Goal: Task Accomplishment & Management: Manage account settings

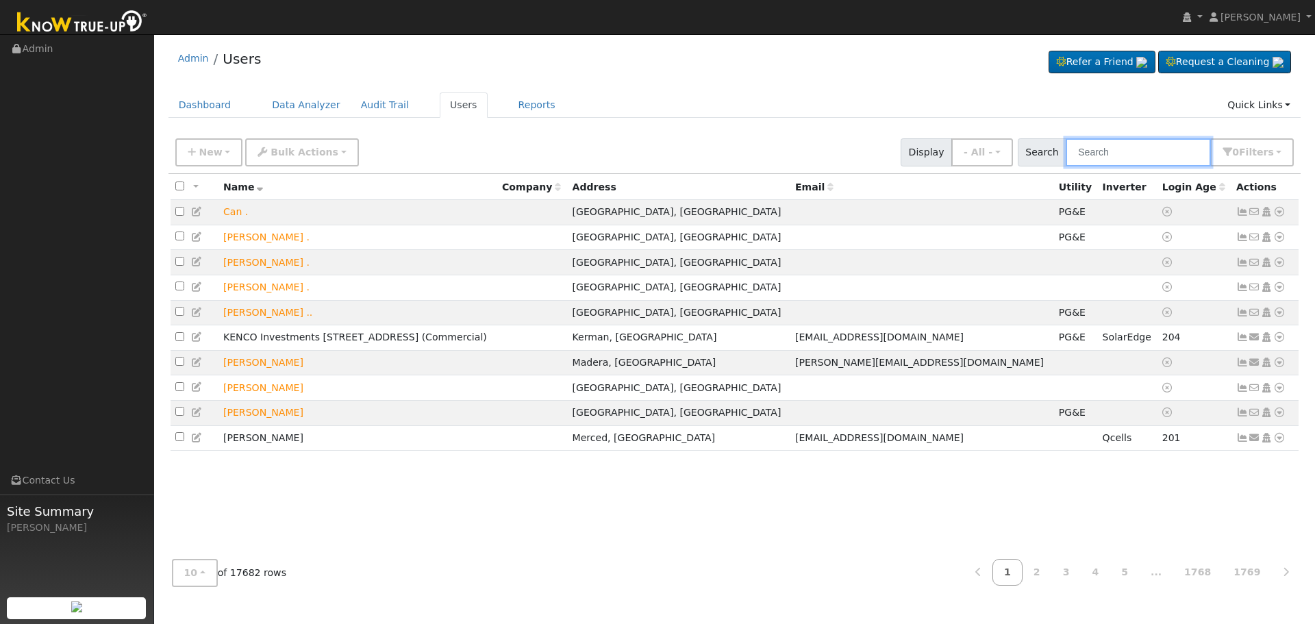
click at [1135, 149] on input "text" at bounding box center [1138, 152] width 145 height 28
paste input "[PERSON_NAME] and [PERSON_NAME]"
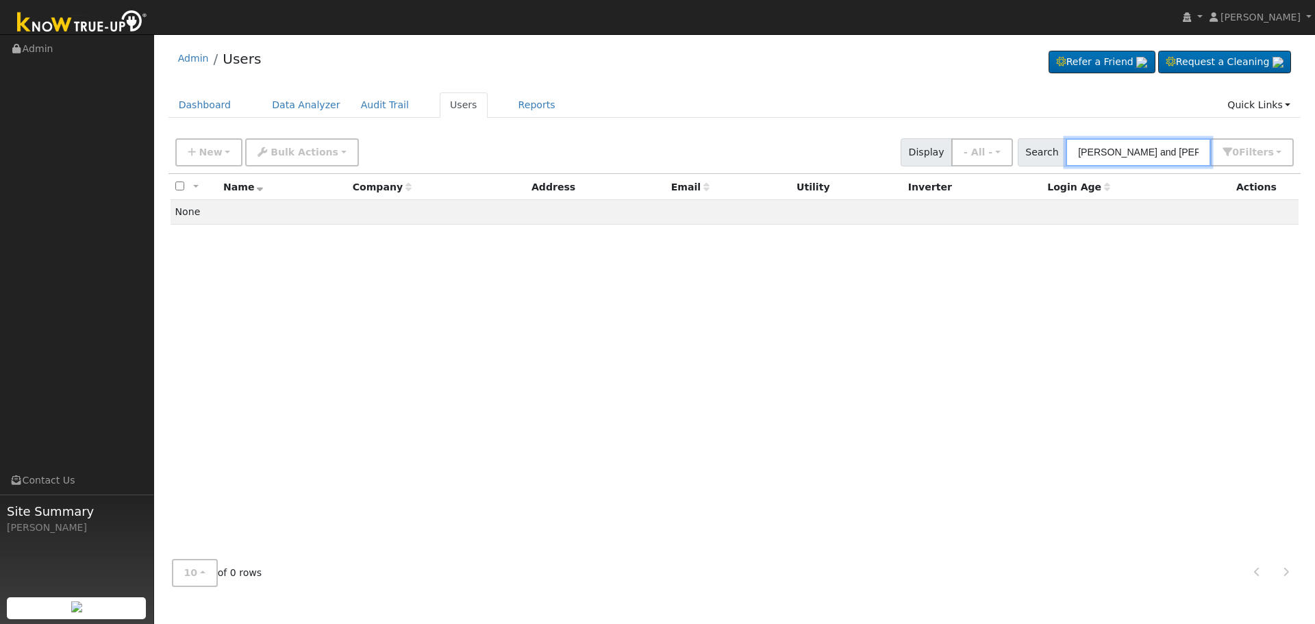
drag, startPoint x: 1166, startPoint y: 148, endPoint x: 1111, endPoint y: 151, distance: 55.5
click at [1111, 151] on input "[PERSON_NAME] and [PERSON_NAME]" at bounding box center [1138, 152] width 145 height 28
drag, startPoint x: 1157, startPoint y: 155, endPoint x: 1005, endPoint y: 147, distance: 152.3
click at [1005, 147] on div "New Add User Quick Add Quick Connect Quick Convert Lead Bulk Actions Send Email…" at bounding box center [735, 150] width 1124 height 33
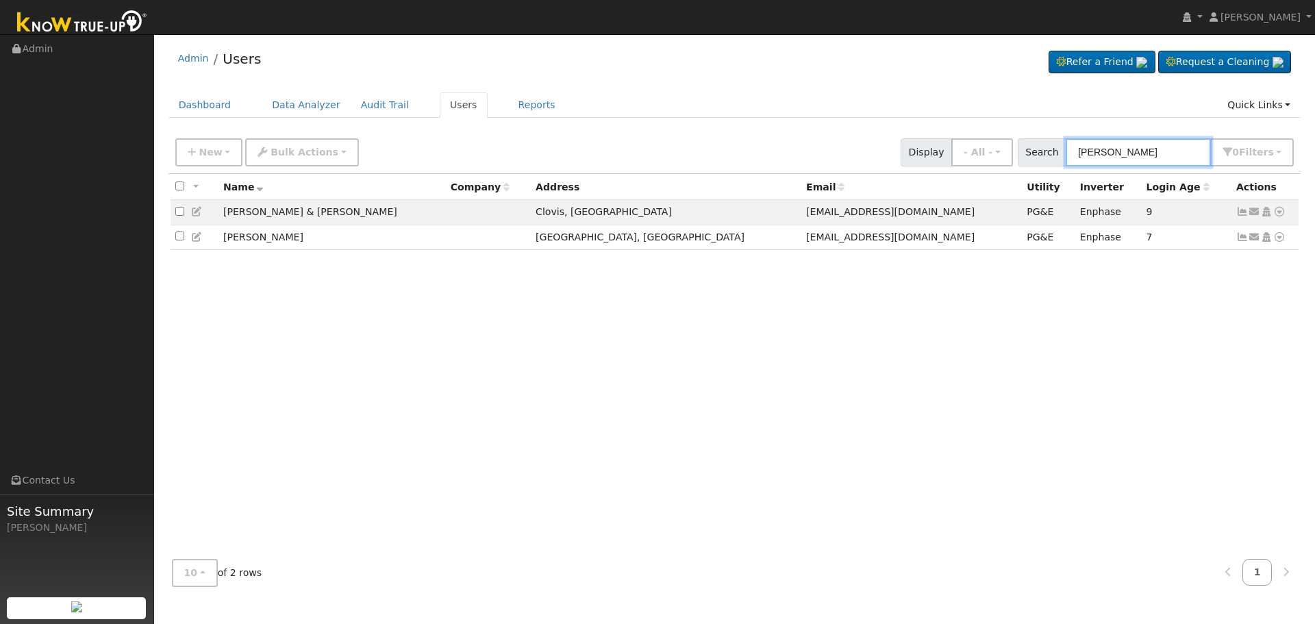
drag, startPoint x: 1138, startPoint y: 158, endPoint x: 894, endPoint y: 160, distance: 243.8
click at [886, 147] on div "New Add User Quick Add Quick Connect Quick Convert Lead Bulk Actions Send Email…" at bounding box center [735, 150] width 1124 height 33
paste input "[PERSON_NAME]"
type input "[PERSON_NAME]"
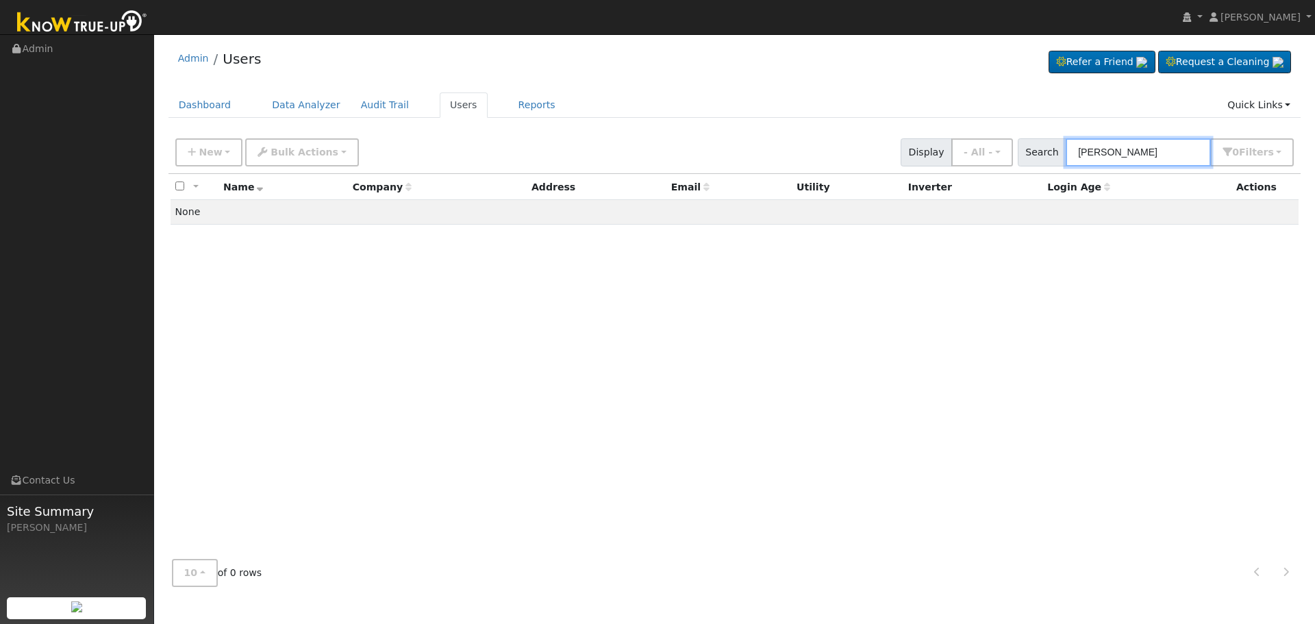
drag, startPoint x: 1141, startPoint y: 150, endPoint x: 1026, endPoint y: 151, distance: 115.1
click at [1026, 151] on div "New Add User Quick Add Quick Connect Quick Convert Lead Bulk Actions Send Email…" at bounding box center [735, 150] width 1124 height 33
click at [1175, 147] on input "[PERSON_NAME]" at bounding box center [1138, 152] width 145 height 28
drag, startPoint x: 1172, startPoint y: 155, endPoint x: 962, endPoint y: 155, distance: 209.6
click at [964, 155] on div "New Add User Quick Add Quick Connect Quick Convert Lead Bulk Actions Send Email…" at bounding box center [735, 150] width 1124 height 33
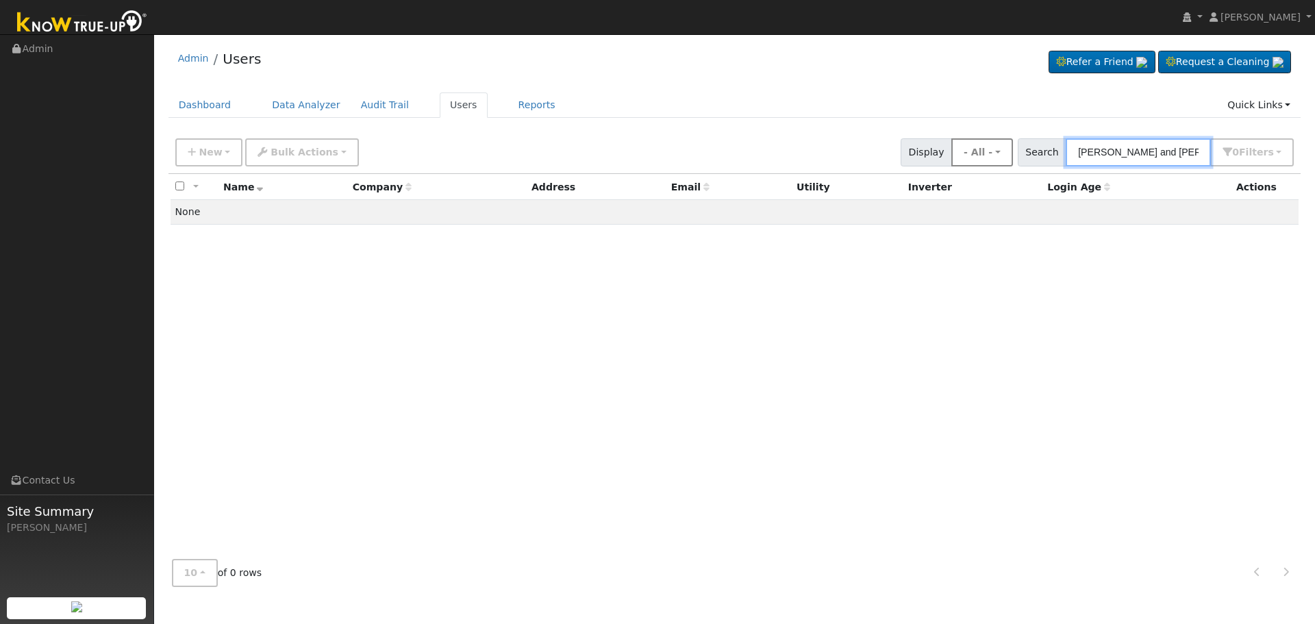
drag, startPoint x: 1183, startPoint y: 153, endPoint x: 974, endPoint y: 149, distance: 208.9
click at [980, 149] on div "New Add User Quick Add Quick Connect Quick Convert Lead Bulk Actions Send Email…" at bounding box center [735, 150] width 1124 height 33
type input "E"
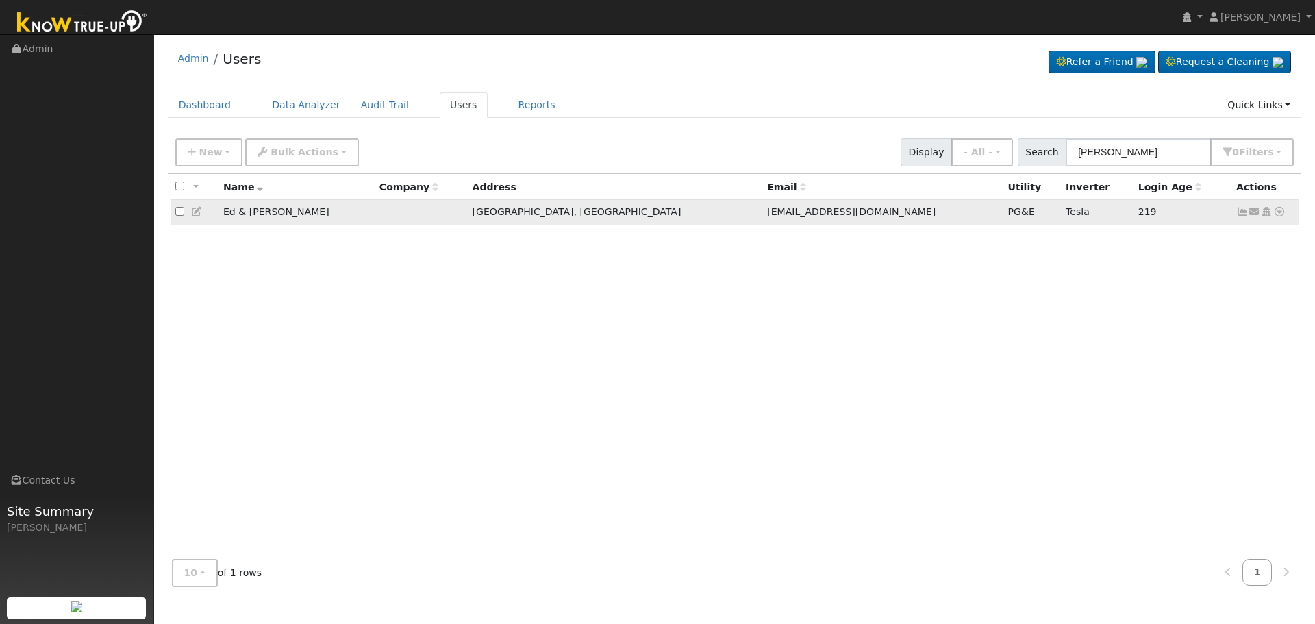
click at [1242, 215] on icon at bounding box center [1242, 212] width 12 height 10
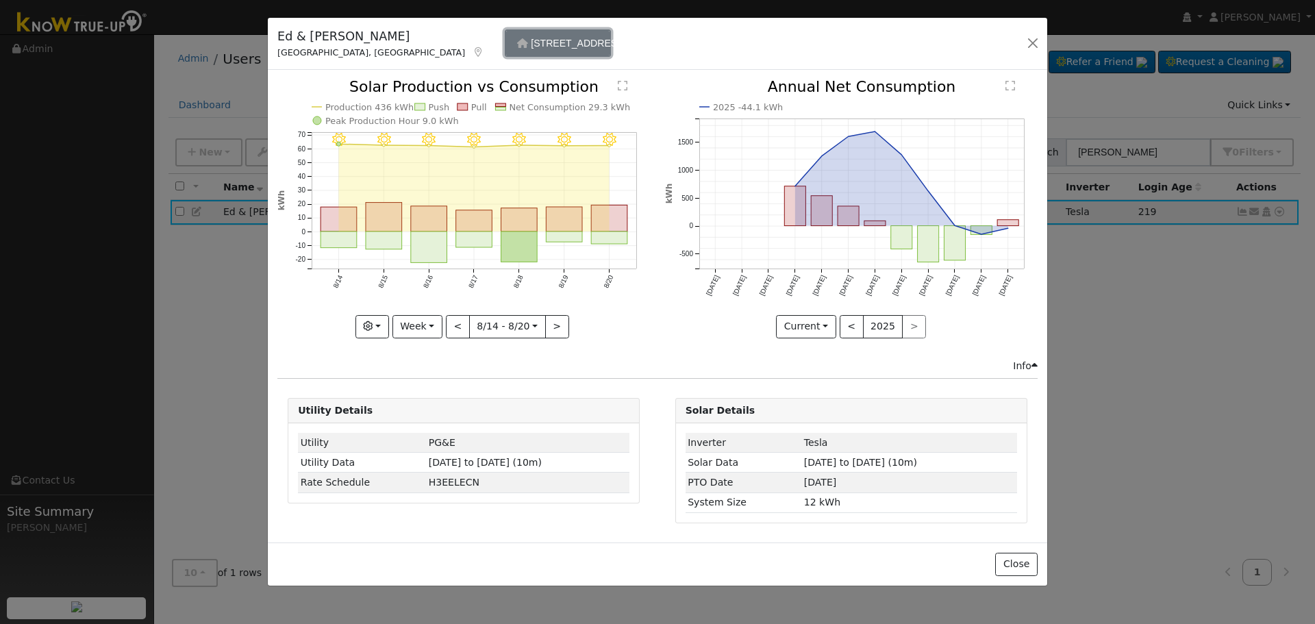
click at [531, 47] on span "[STREET_ADDRESS]..." at bounding box center [582, 43] width 103 height 11
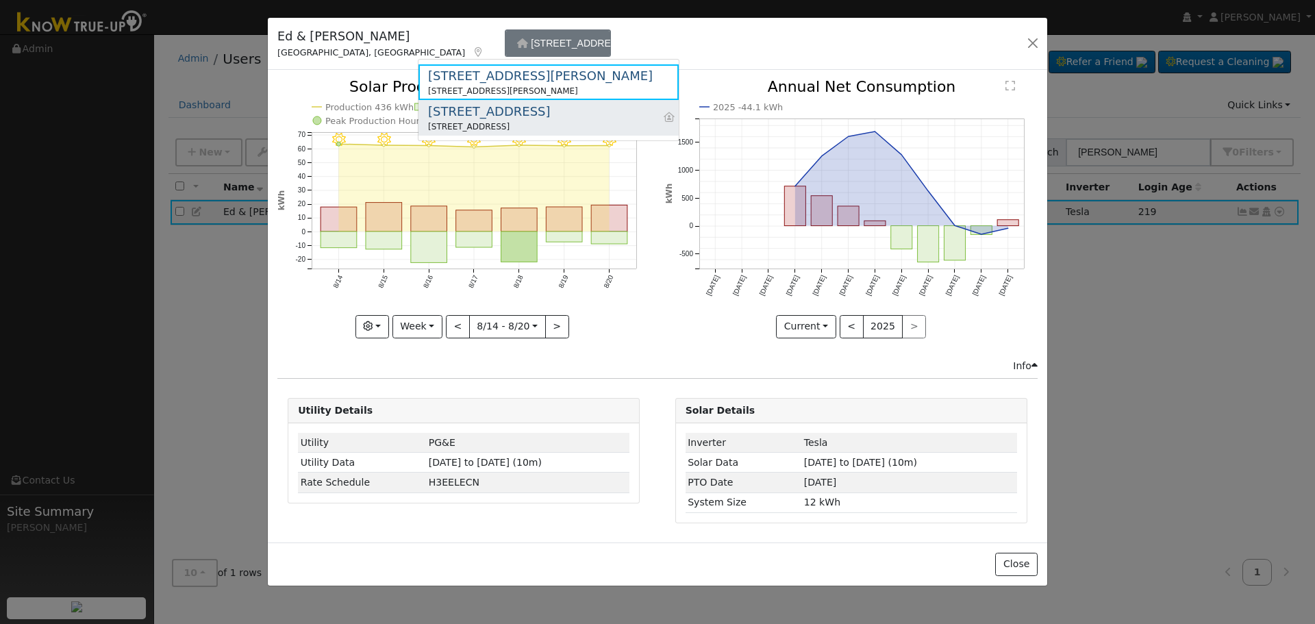
click at [502, 115] on div "[STREET_ADDRESS]" at bounding box center [489, 111] width 122 height 18
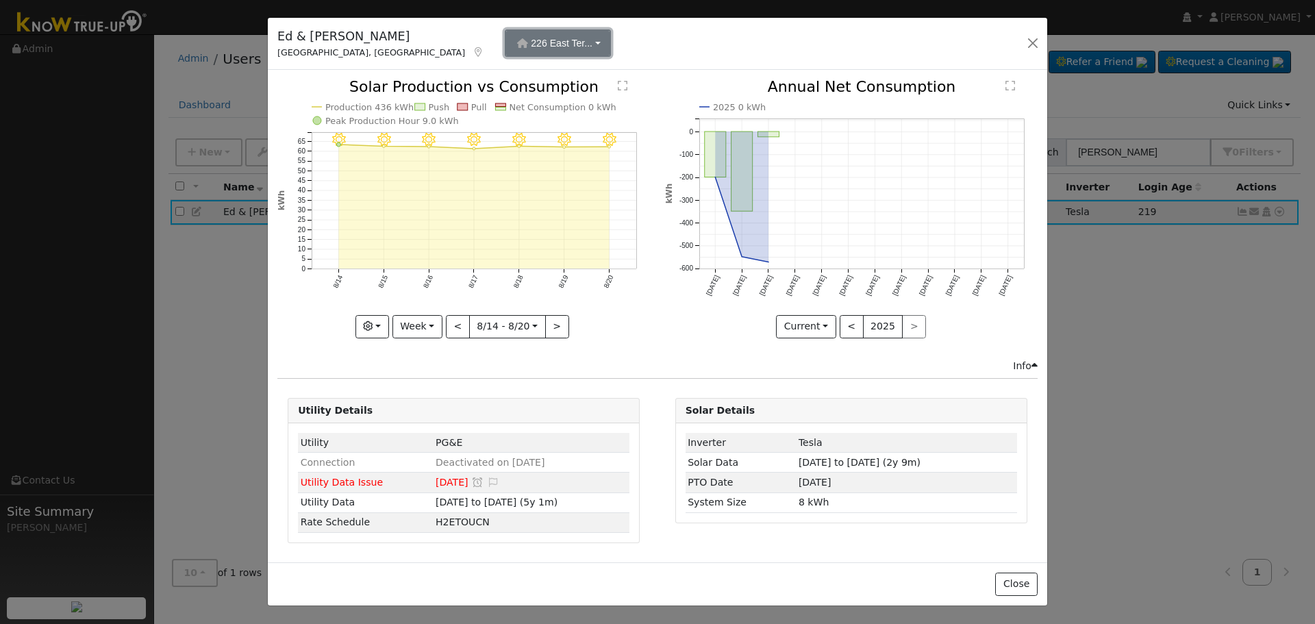
click at [531, 42] on span "226 East Ter..." at bounding box center [562, 43] width 62 height 11
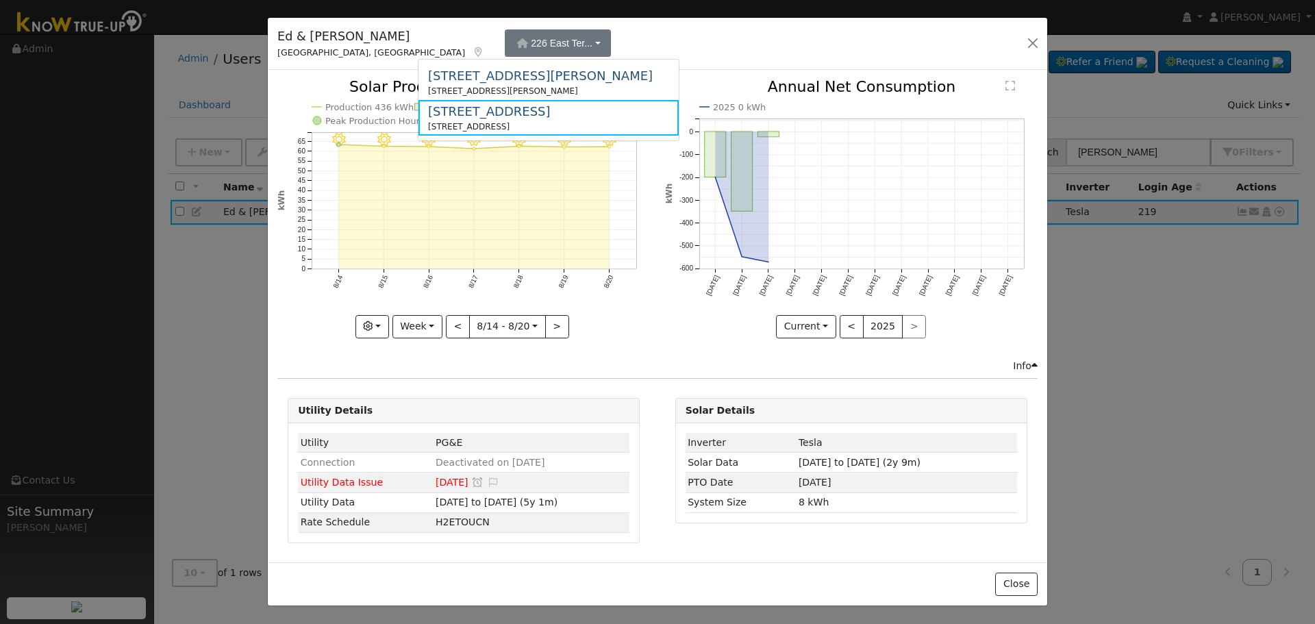
click at [658, 58] on div "Ed & [PERSON_NAME] [GEOGRAPHIC_DATA], [GEOGRAPHIC_DATA] 226 [GEOGRAPHIC_DATA]..…" at bounding box center [657, 44] width 779 height 53
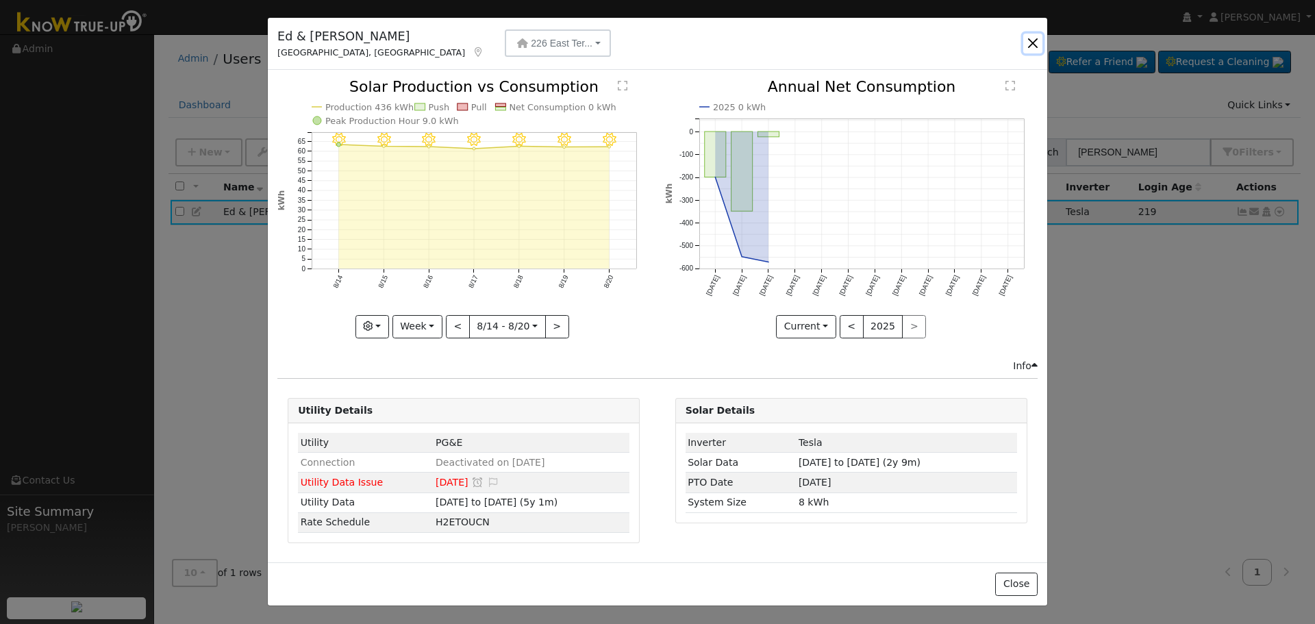
click at [1030, 39] on button "button" at bounding box center [1032, 43] width 19 height 19
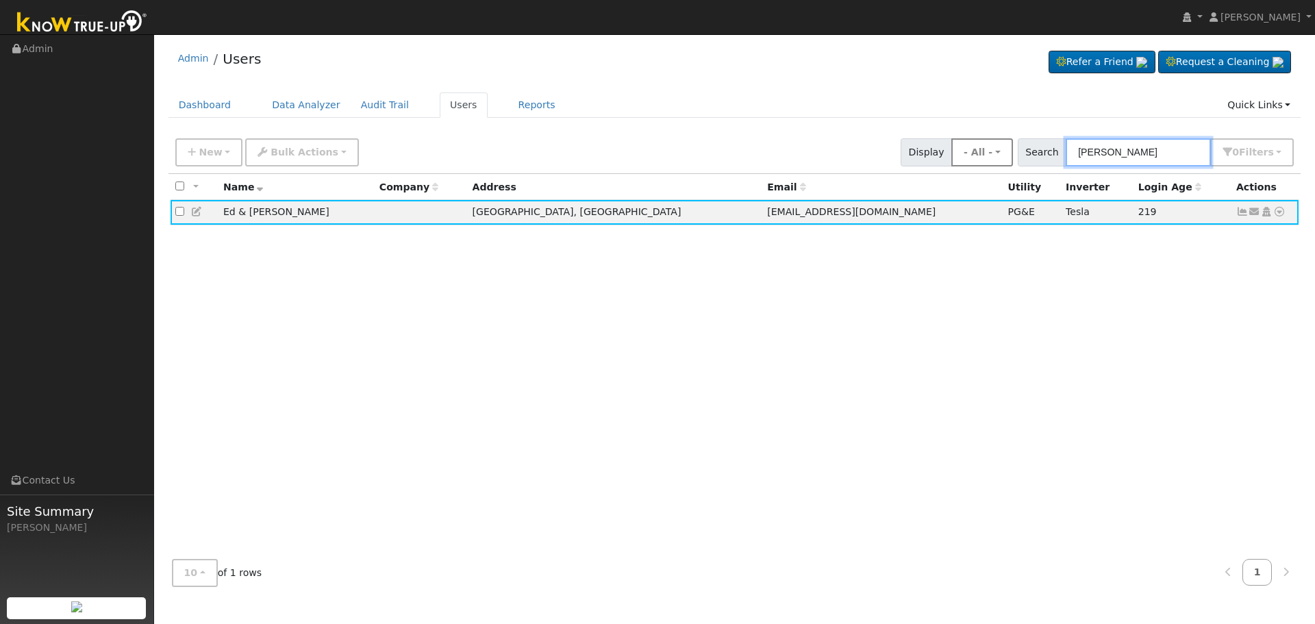
drag, startPoint x: 1055, startPoint y: 157, endPoint x: 983, endPoint y: 157, distance: 71.9
click at [983, 157] on div "New Add User Quick Add Quick Connect Quick Convert Lead Bulk Actions Send Email…" at bounding box center [735, 150] width 1124 height 33
paste input "[EMAIL_ADDRESS][DOMAIN_NAME]"
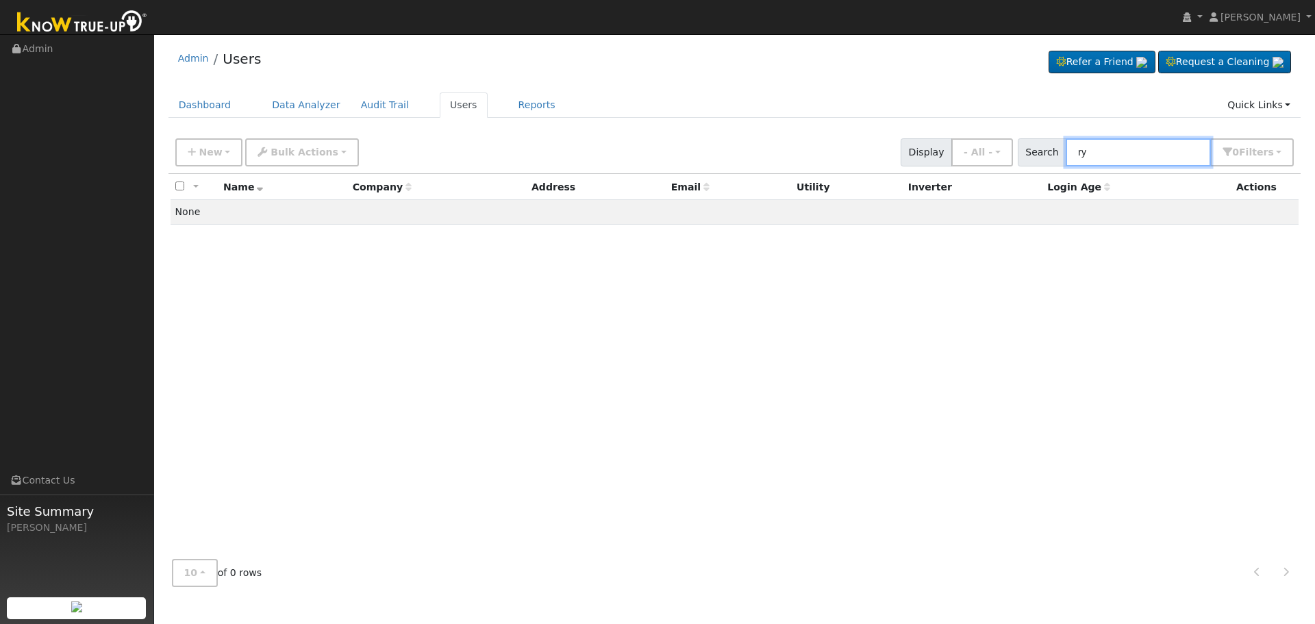
type input "r"
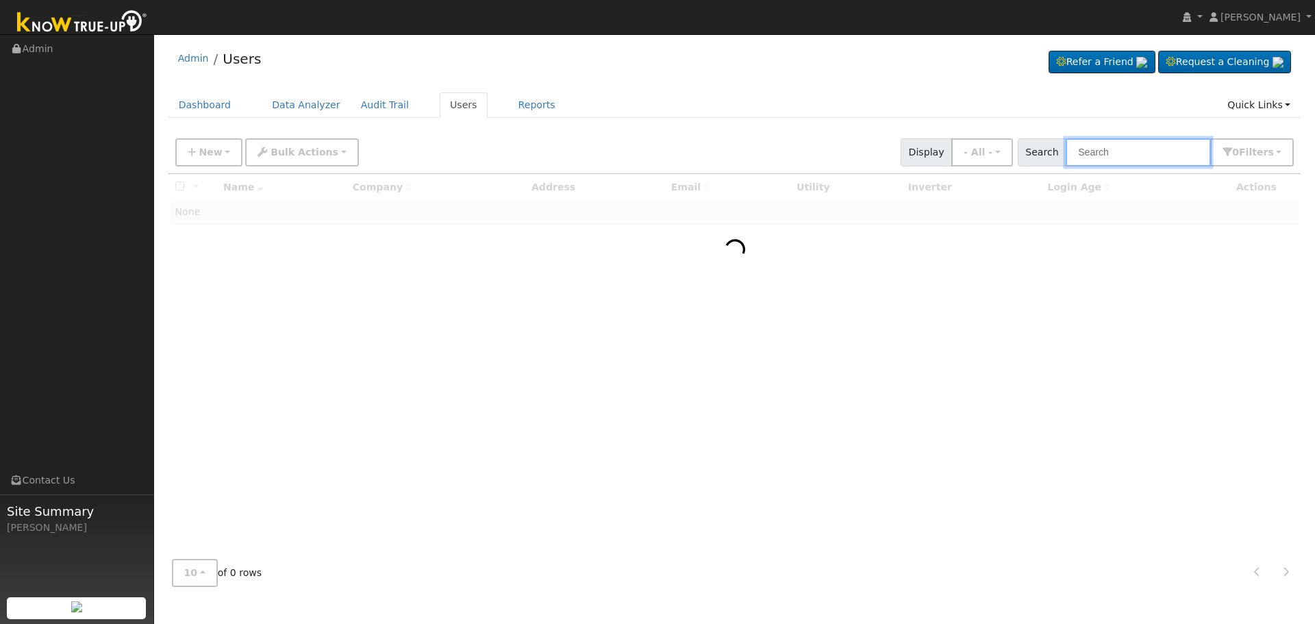
click at [1118, 152] on input "text" at bounding box center [1138, 152] width 145 height 28
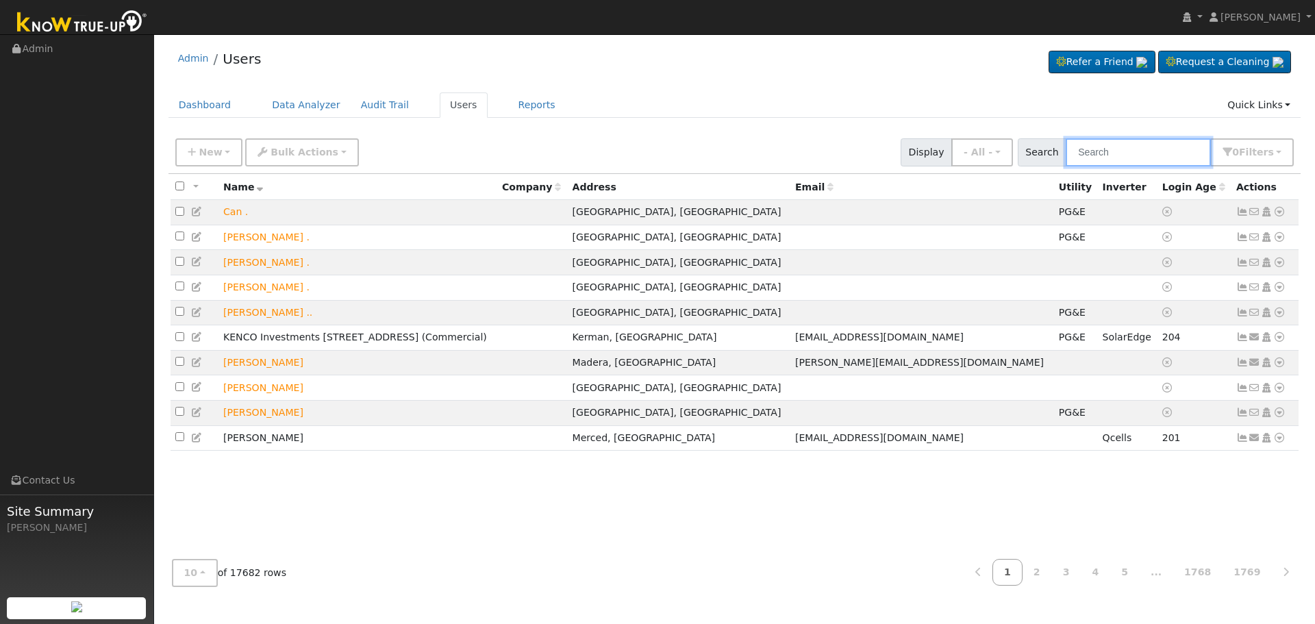
click at [1167, 149] on input "text" at bounding box center [1138, 152] width 145 height 28
paste input "Ed & [PERSON_NAME]"
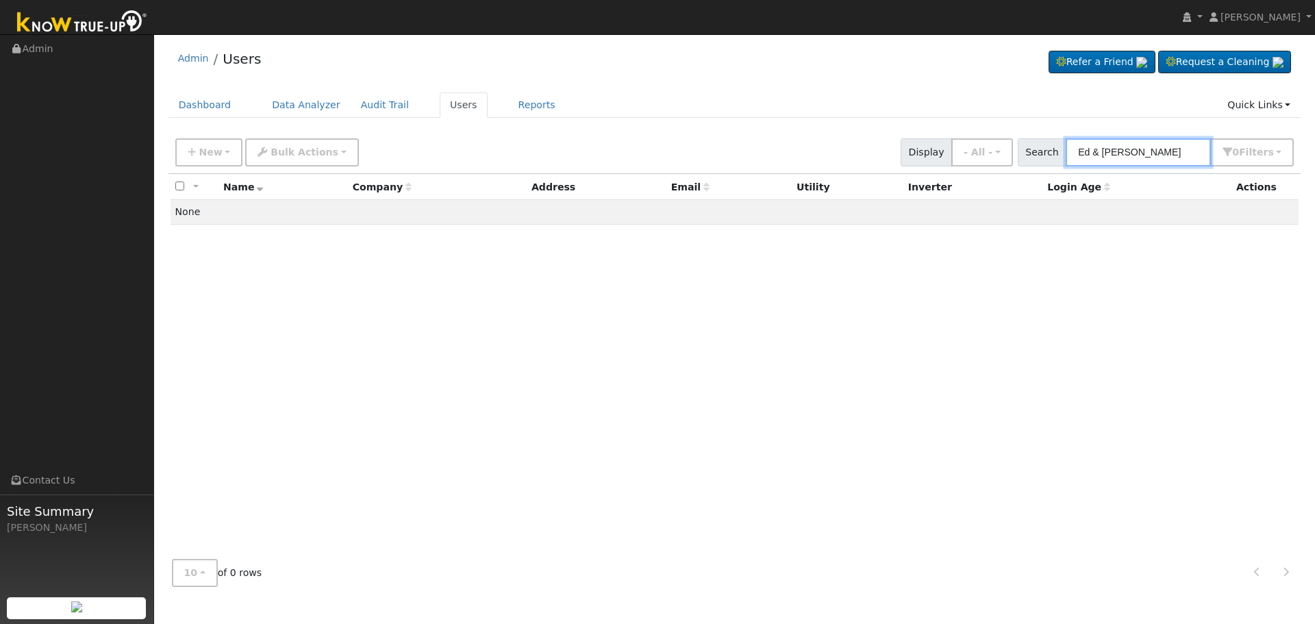
drag, startPoint x: 1135, startPoint y: 151, endPoint x: 1098, endPoint y: 153, distance: 36.4
click at [1098, 153] on input "Ed & [PERSON_NAME]" at bounding box center [1138, 152] width 145 height 28
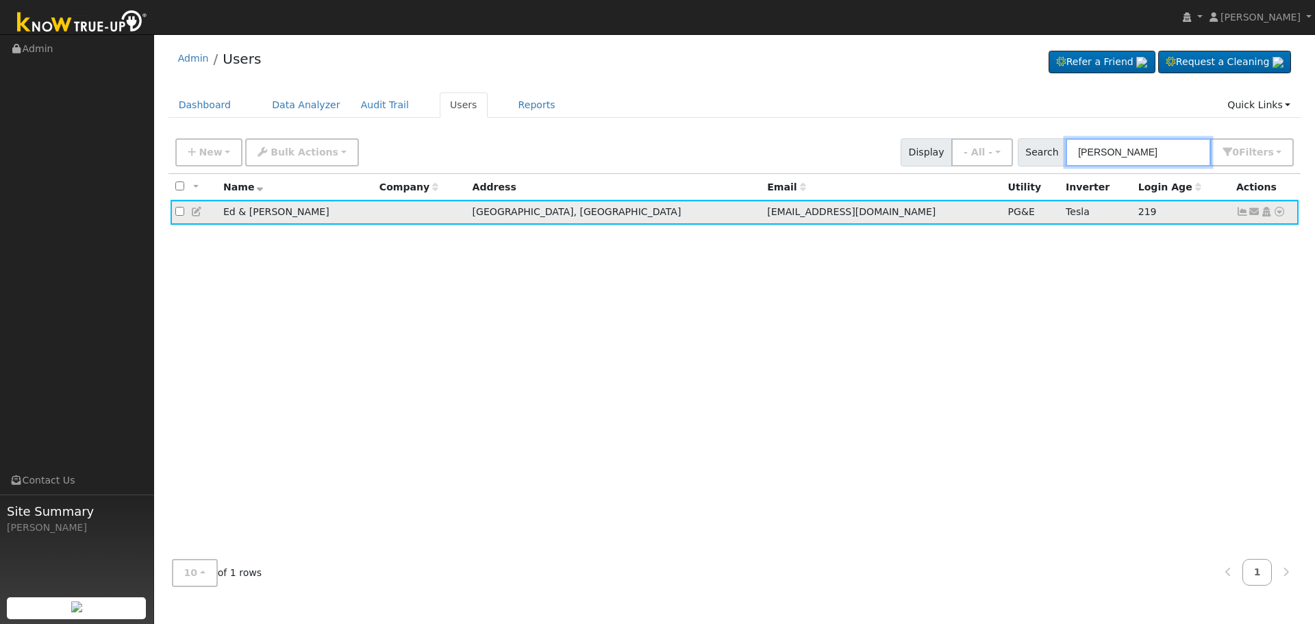
type input "[PERSON_NAME]"
click at [1241, 216] on icon at bounding box center [1242, 212] width 12 height 10
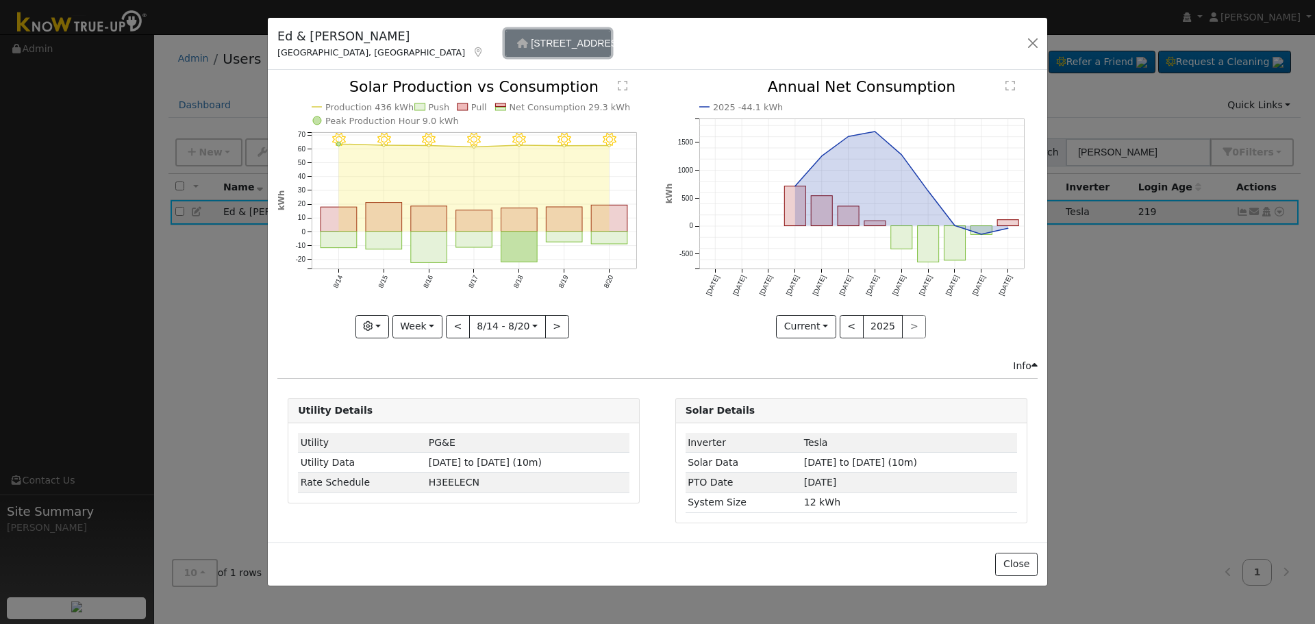
click at [531, 45] on span "[STREET_ADDRESS]..." at bounding box center [582, 43] width 103 height 11
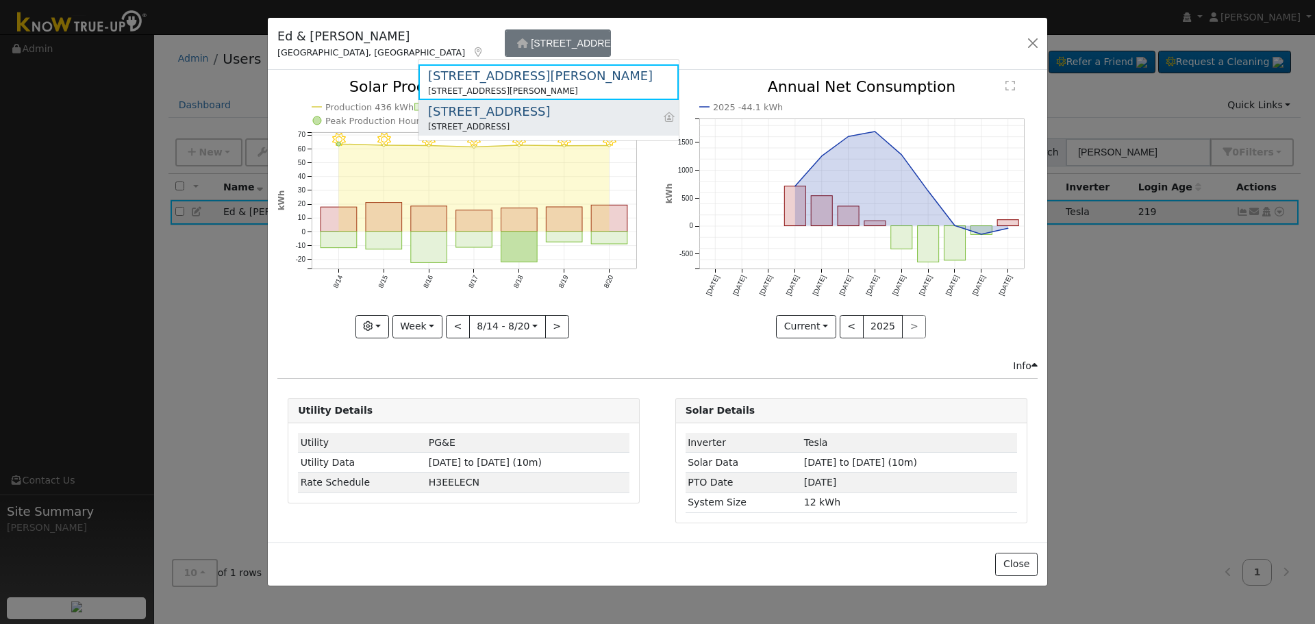
click at [550, 116] on div "[STREET_ADDRESS]" at bounding box center [489, 111] width 122 height 18
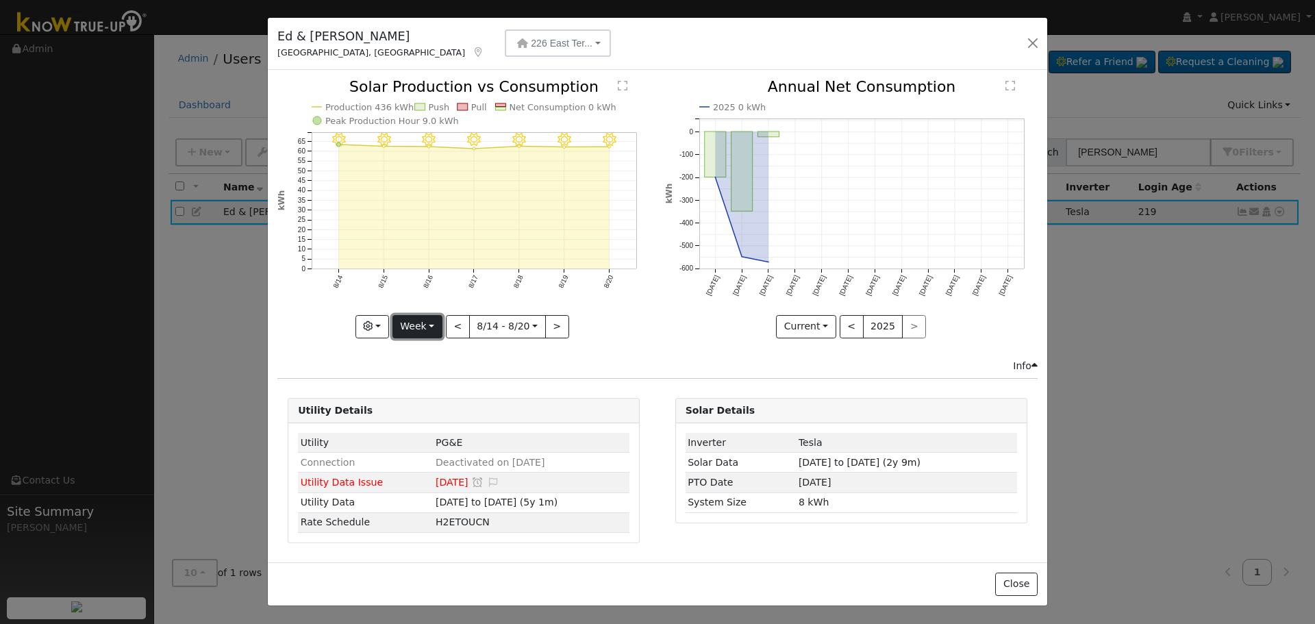
click at [408, 329] on button "Week" at bounding box center [417, 326] width 50 height 23
click at [449, 390] on link "Month" at bounding box center [440, 392] width 95 height 19
type input "[DATE]"
